Goal: Task Accomplishment & Management: Use online tool/utility

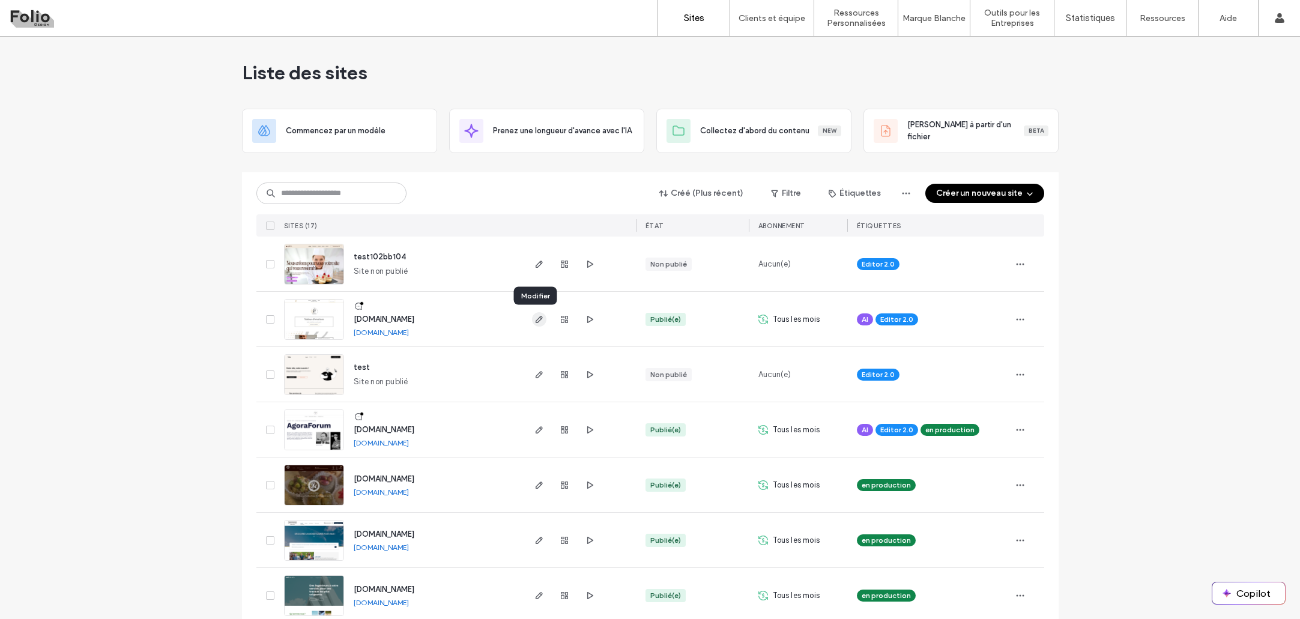
click at [534, 323] on icon "button" at bounding box center [539, 320] width 10 height 10
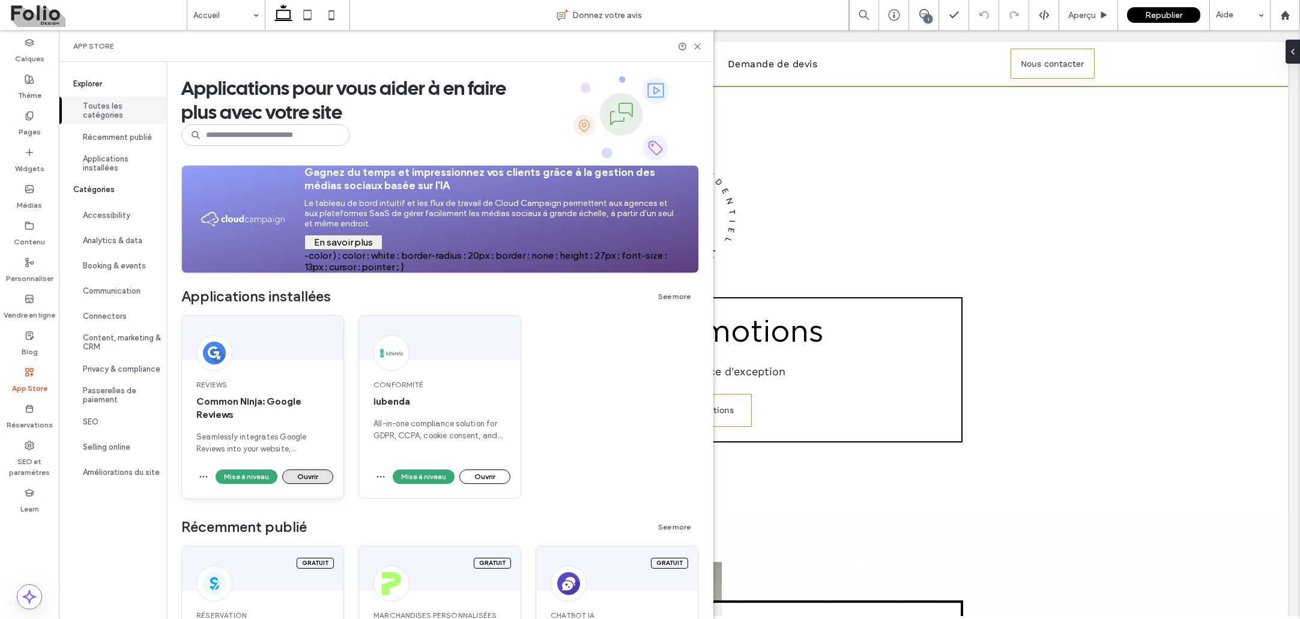
click at [316, 476] on button "Ouvrir" at bounding box center [307, 477] width 51 height 14
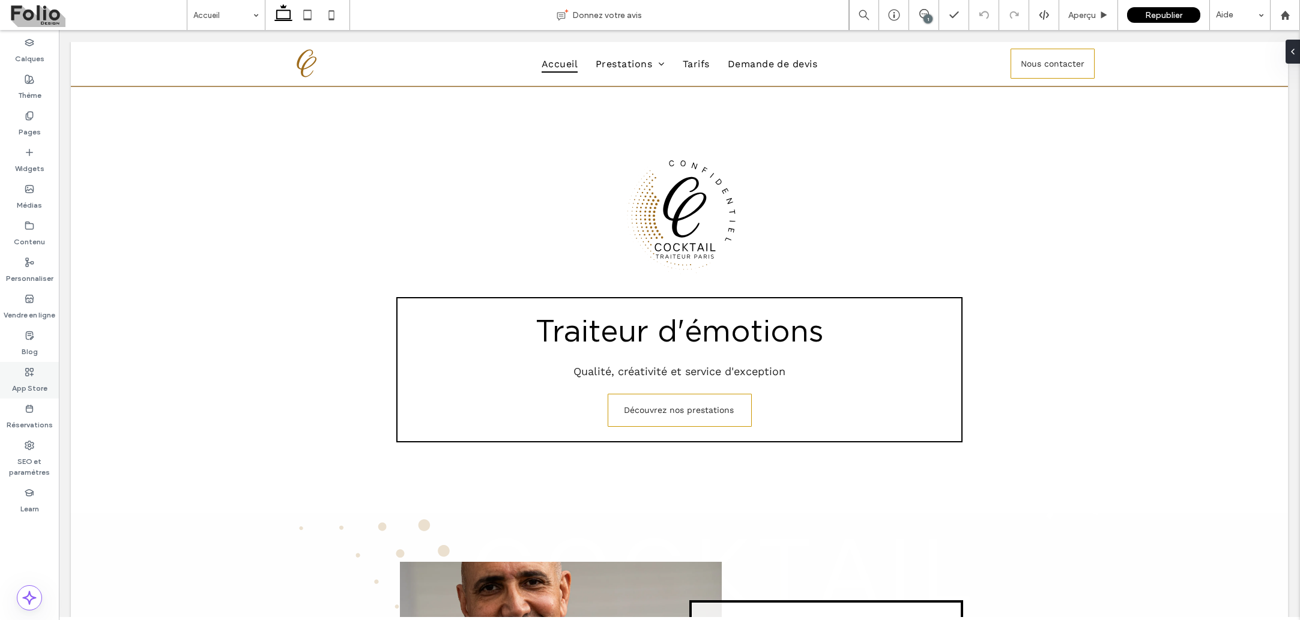
click at [40, 377] on div "App Store" at bounding box center [29, 380] width 59 height 37
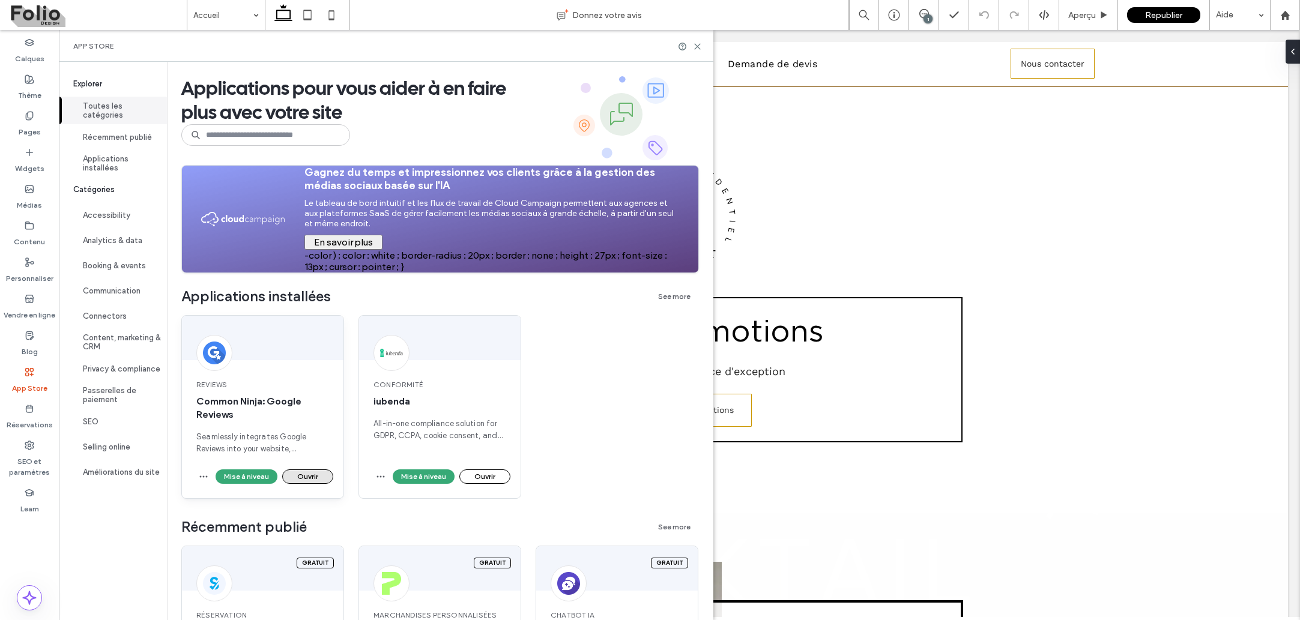
click at [318, 476] on button "Ouvrir" at bounding box center [307, 477] width 51 height 14
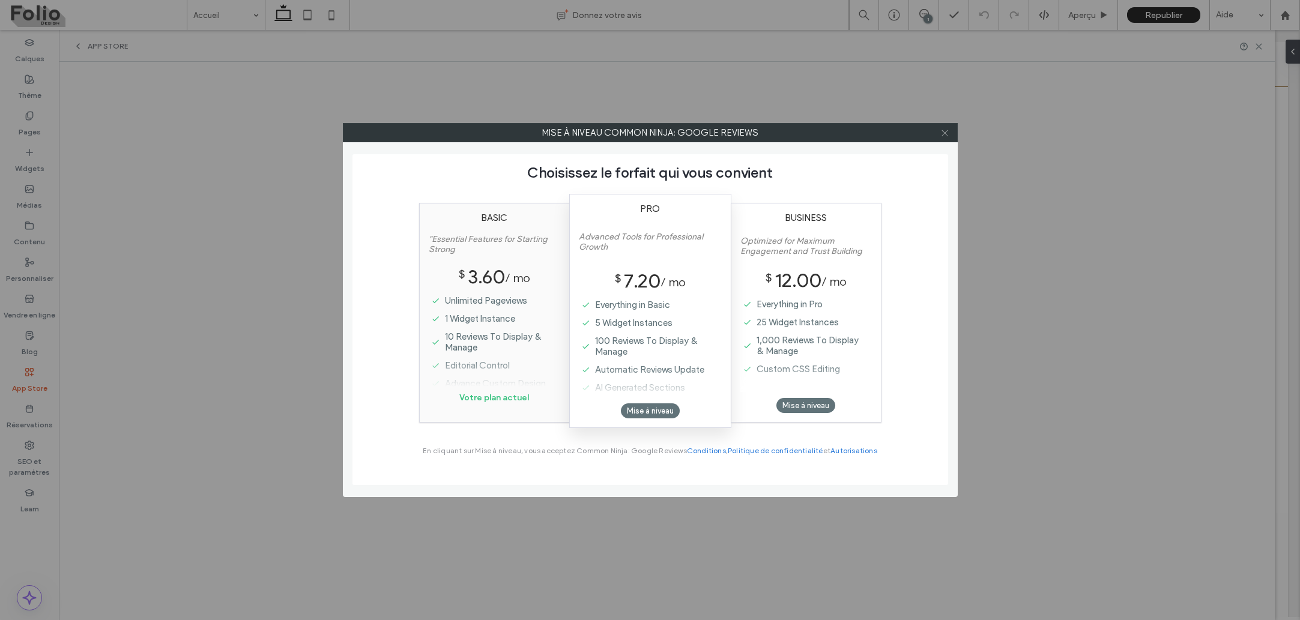
click at [947, 134] on icon at bounding box center [944, 133] width 9 height 9
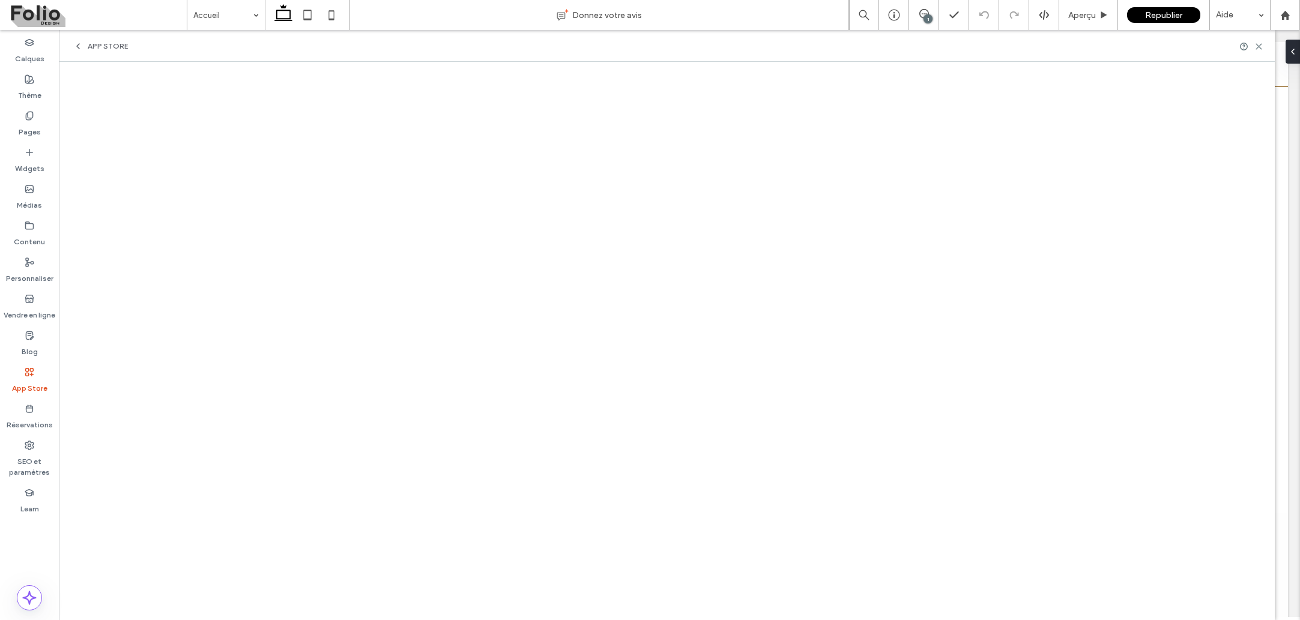
click at [81, 43] on icon at bounding box center [78, 46] width 10 height 10
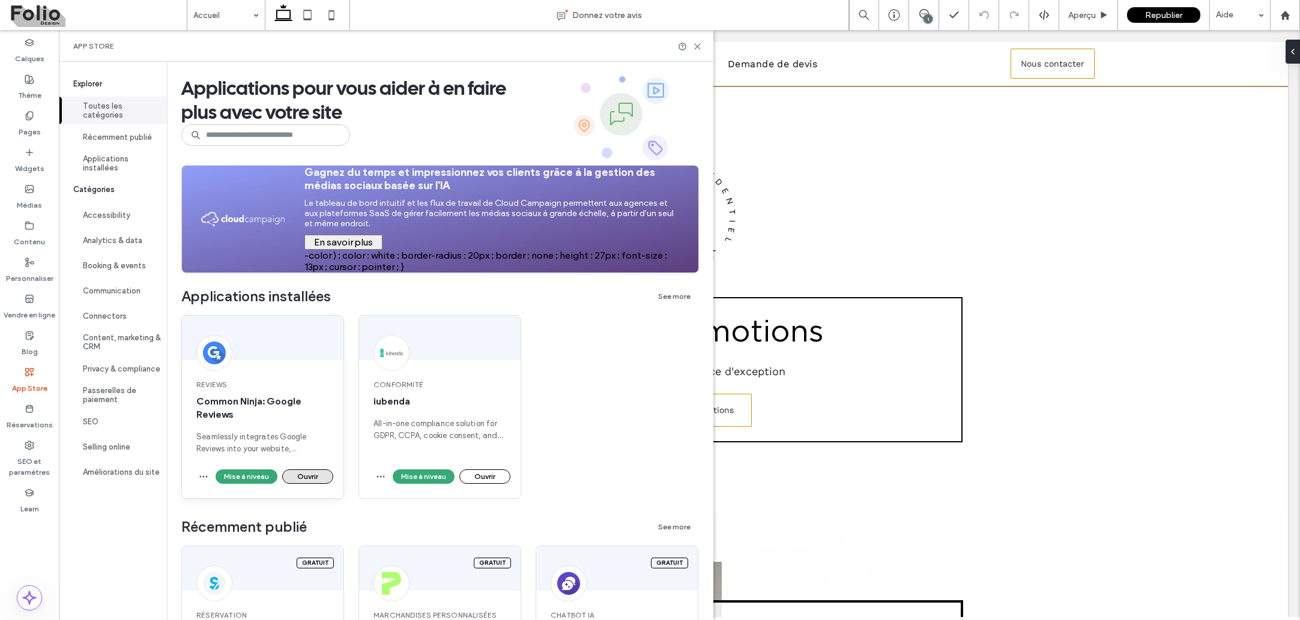
click at [307, 470] on button "Ouvrir" at bounding box center [307, 477] width 51 height 14
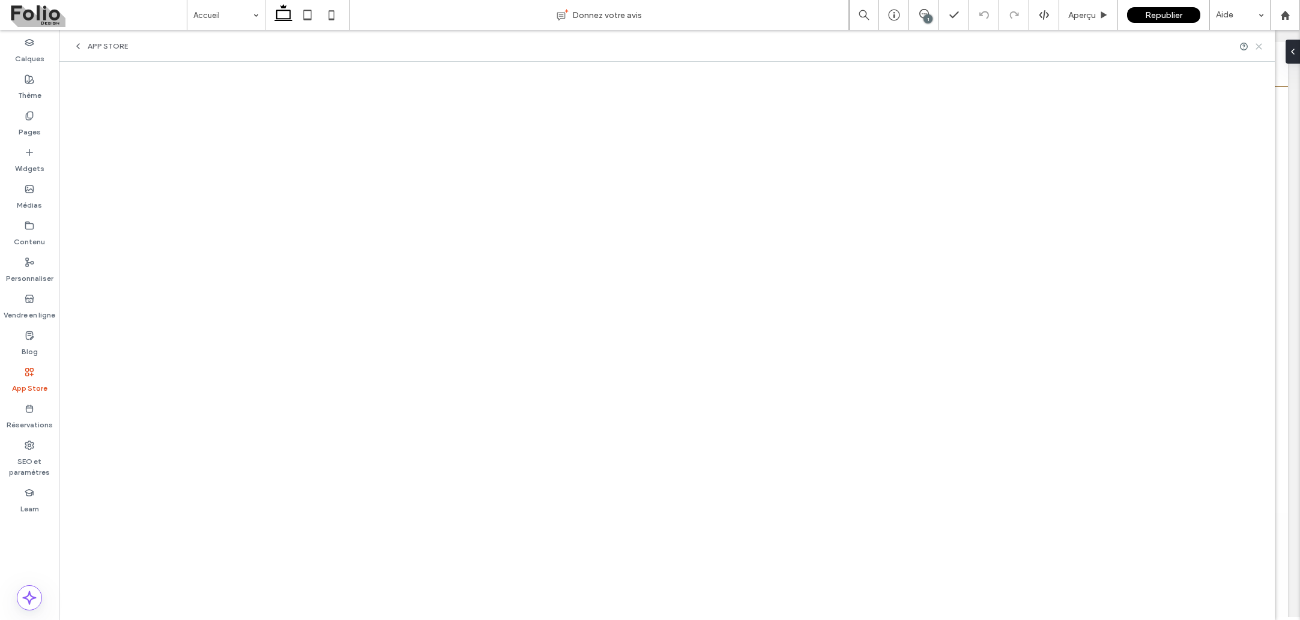
click at [1262, 47] on icon at bounding box center [1258, 46] width 9 height 9
